Goal: Transaction & Acquisition: Subscribe to service/newsletter

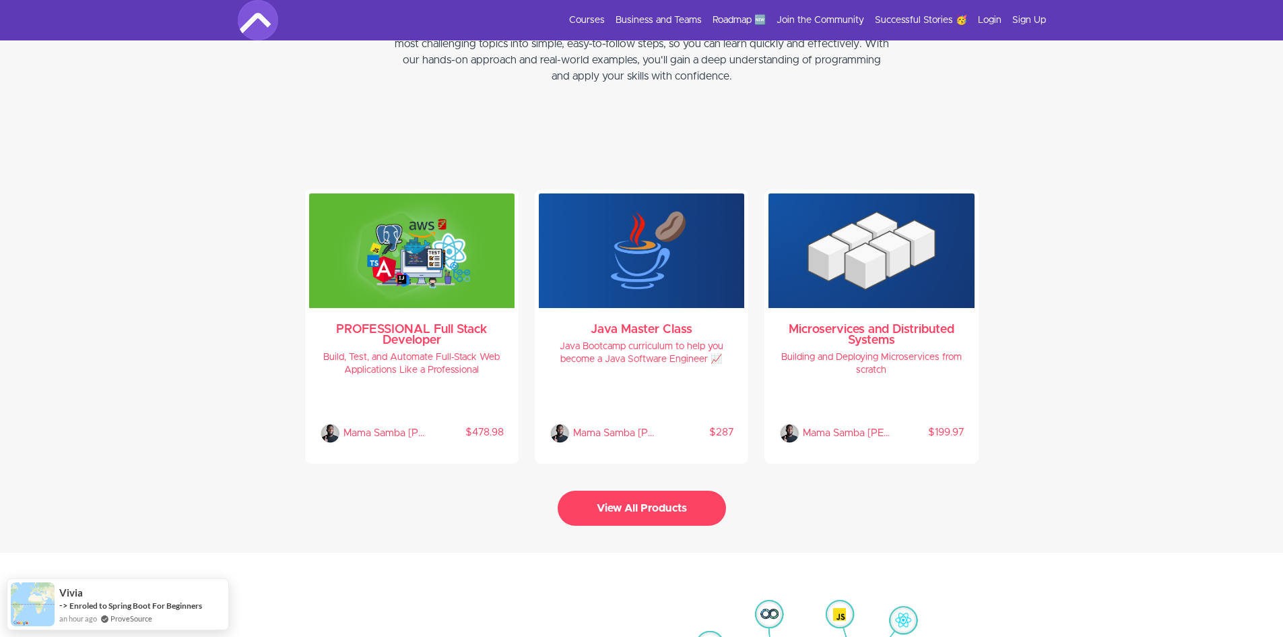
scroll to position [3031, 0]
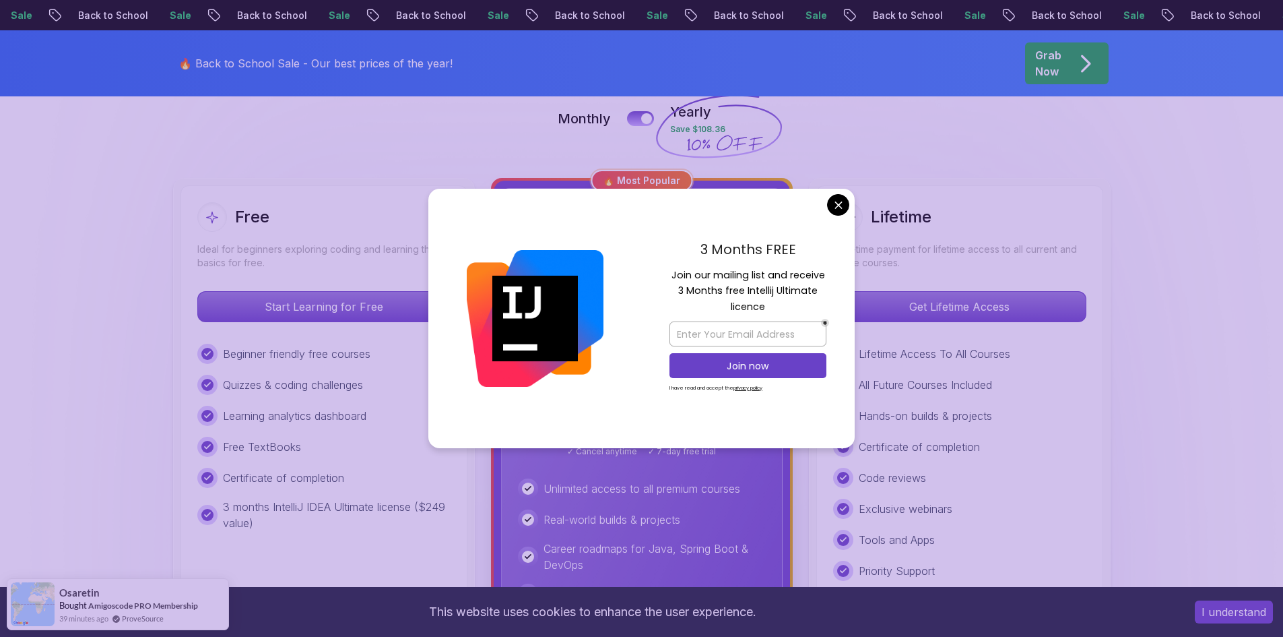
scroll to position [404, 0]
